Goal: Find specific page/section

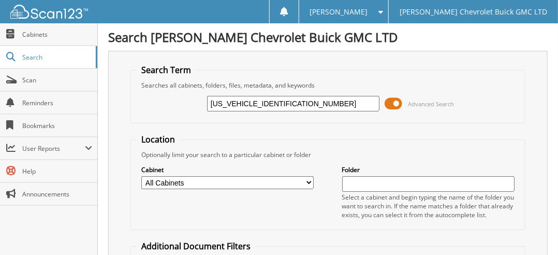
type input "[US_VEHICLE_IDENTIFICATION_NUMBER]"
click at [252, 100] on input "[US_VEHICLE_IDENTIFICATION_NUMBER]" at bounding box center [293, 104] width 172 height 16
type input "TL198326"
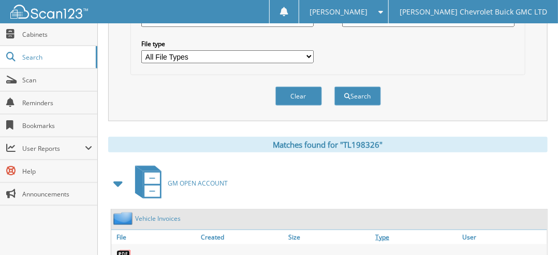
scroll to position [386, 0]
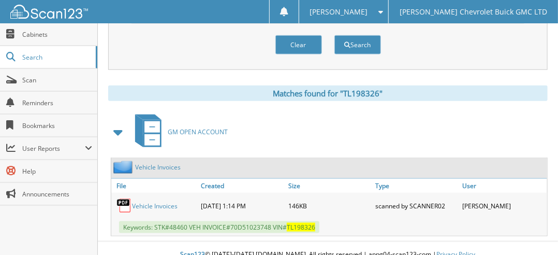
click at [155, 201] on link "Vehicle Invoices" at bounding box center [155, 205] width 46 height 9
